Goal: Navigation & Orientation: Find specific page/section

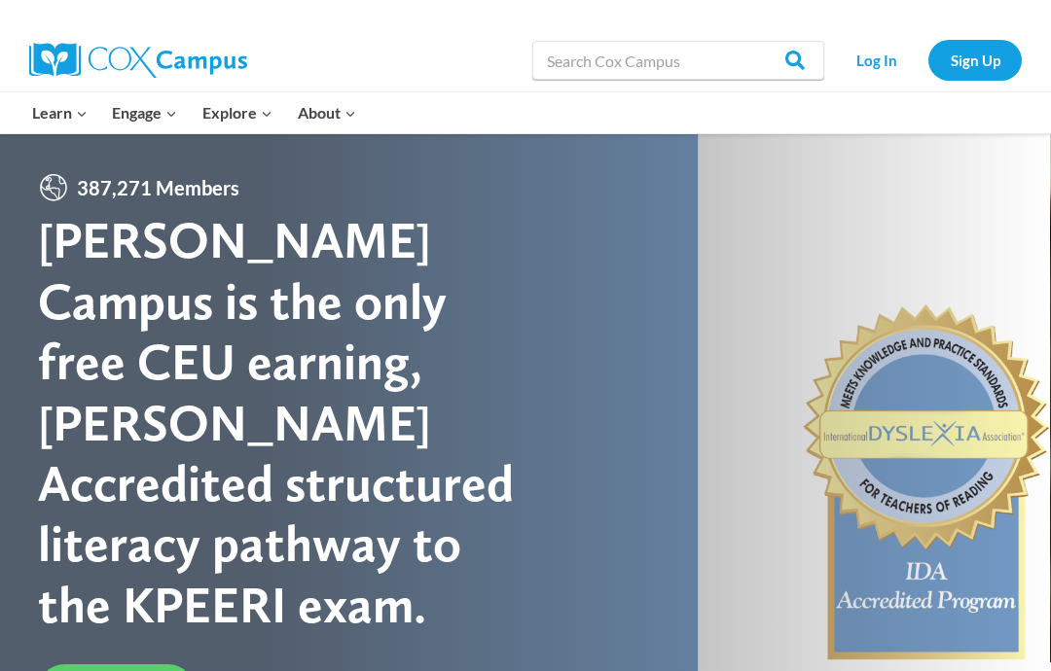
click at [389, 670] on div at bounding box center [524, 483] width 1051 height 701
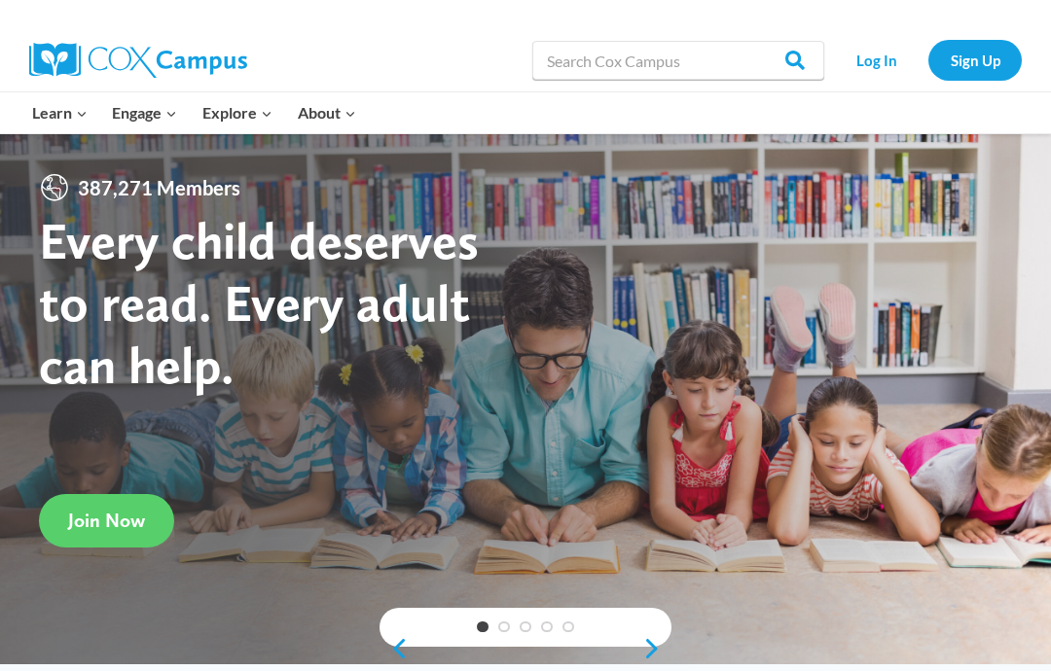
click at [889, 62] on link "Log In" at bounding box center [876, 60] width 85 height 40
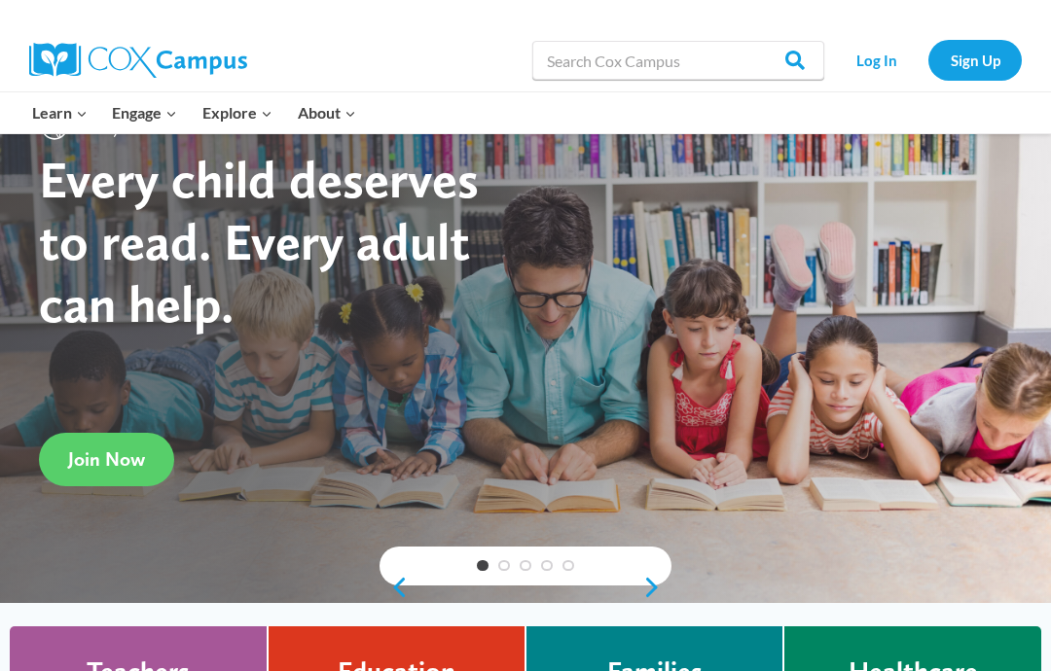
click at [873, 60] on link "Log In" at bounding box center [876, 60] width 85 height 40
